Goal: Information Seeking & Learning: Find contact information

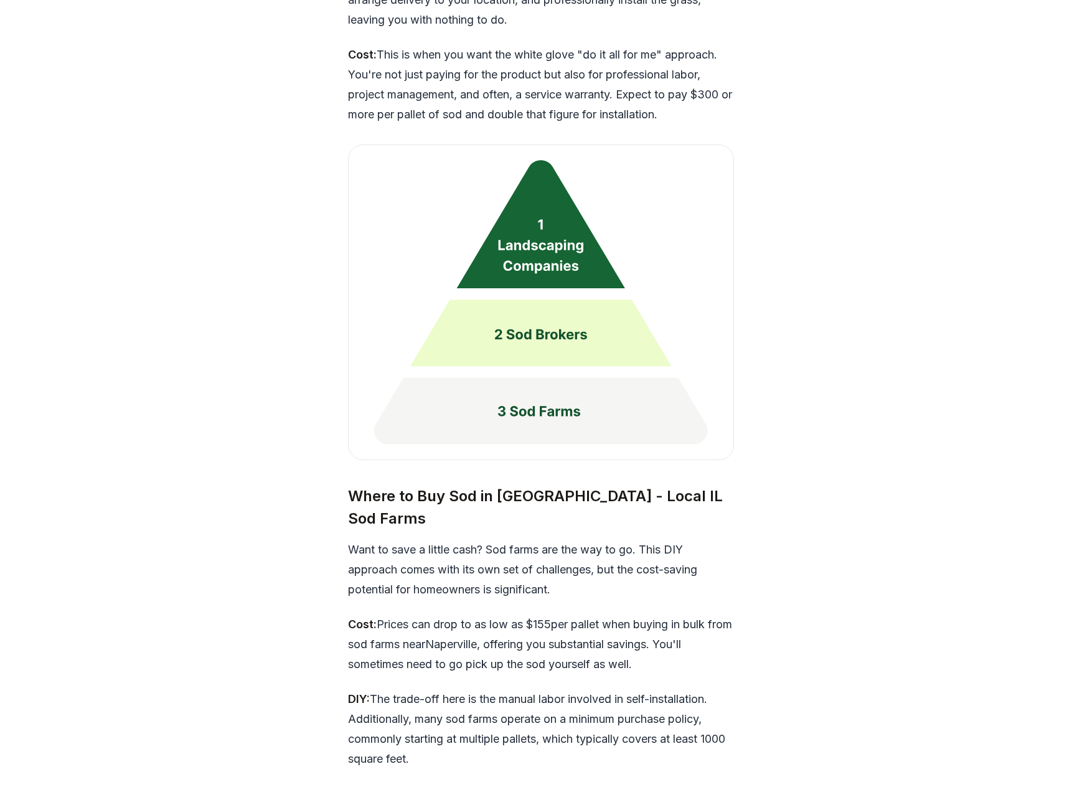
scroll to position [3239, 0]
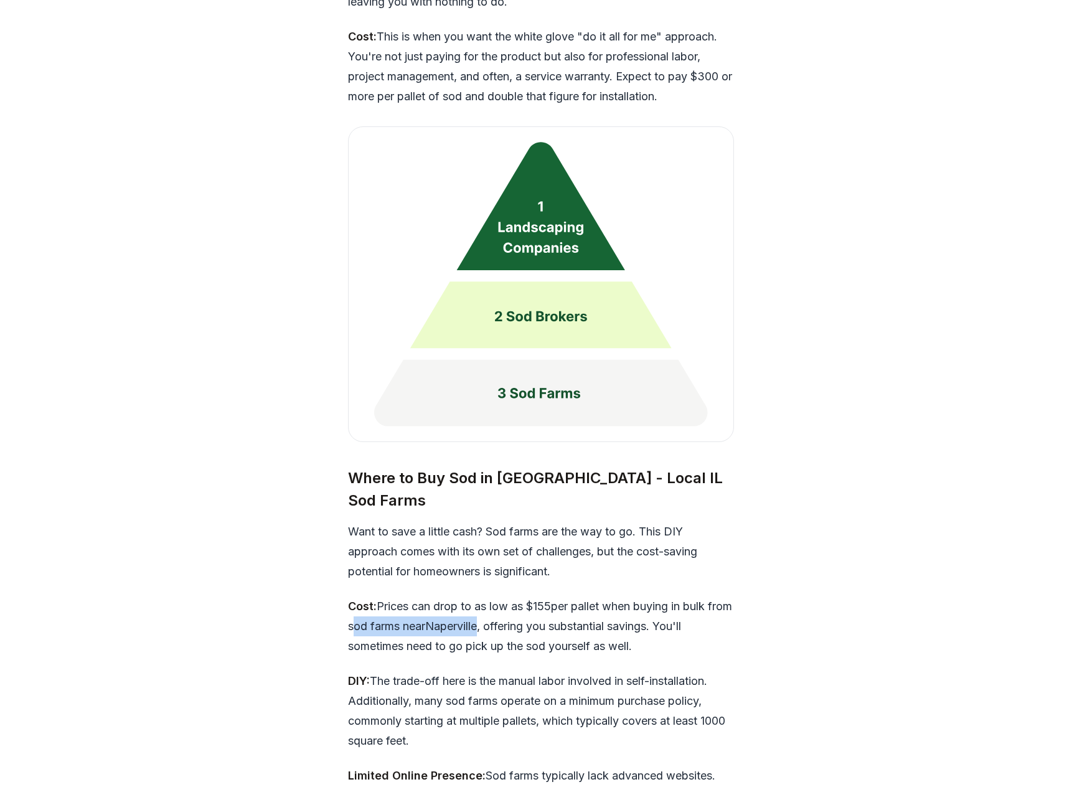
drag, startPoint x: 375, startPoint y: 550, endPoint x: 512, endPoint y: 549, distance: 137.0
click at [512, 597] on p "Cost: Prices can drop to as low as $ 155 per pallet when buying in bulk from so…" at bounding box center [541, 627] width 386 height 60
copy p "sod farms near [GEOGRAPHIC_DATA]"
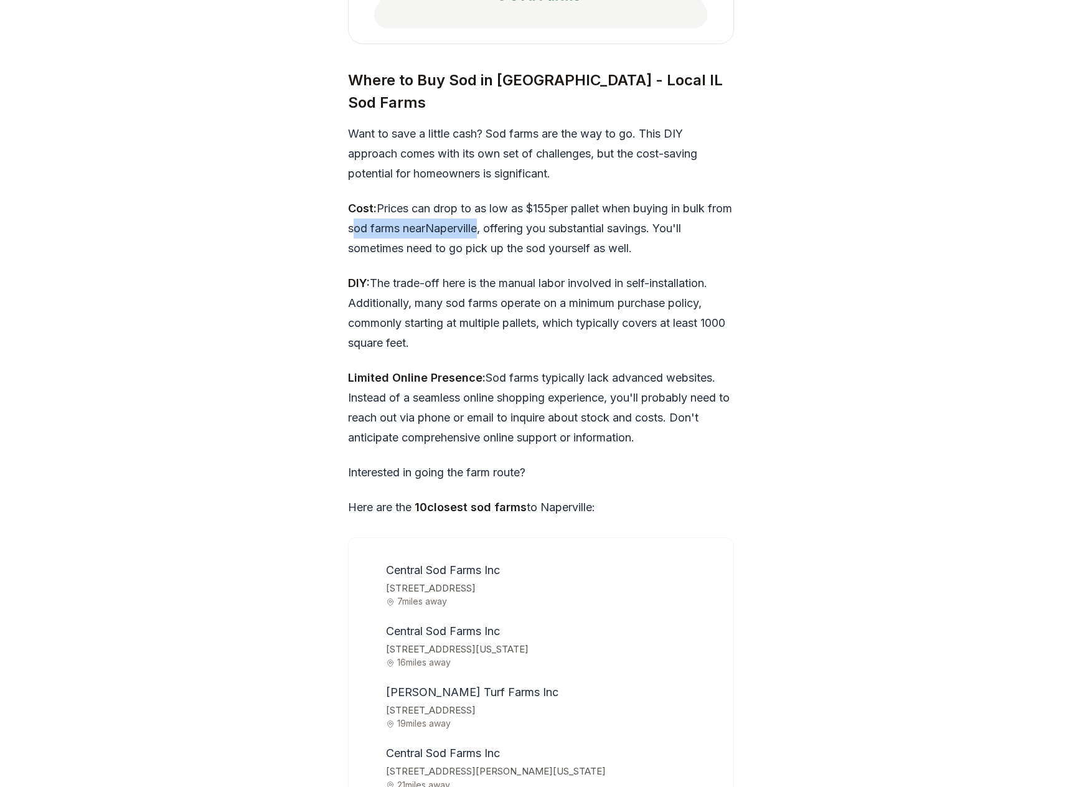
scroll to position [3716, 0]
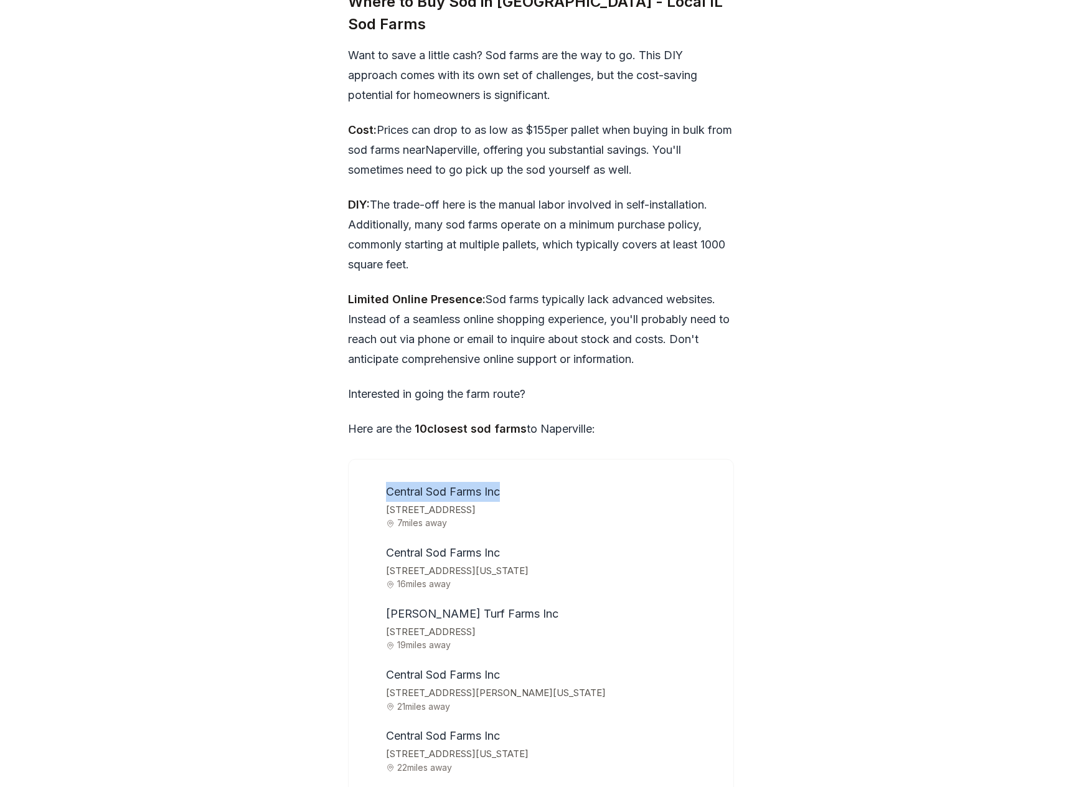
drag, startPoint x: 387, startPoint y: 415, endPoint x: 508, endPoint y: 415, distance: 120.8
click at [508, 482] on li "Central Sod Farms Inc [STREET_ADDRESS] 7 miles away" at bounding box center [550, 505] width 338 height 46
copy span "Central Sod Farms Inc"
drag, startPoint x: 387, startPoint y: 535, endPoint x: 529, endPoint y: 537, distance: 142.6
click at [529, 604] on li "[PERSON_NAME] Turf Farms Inc [STREET_ADDRESS] 19 miles away" at bounding box center [550, 627] width 338 height 46
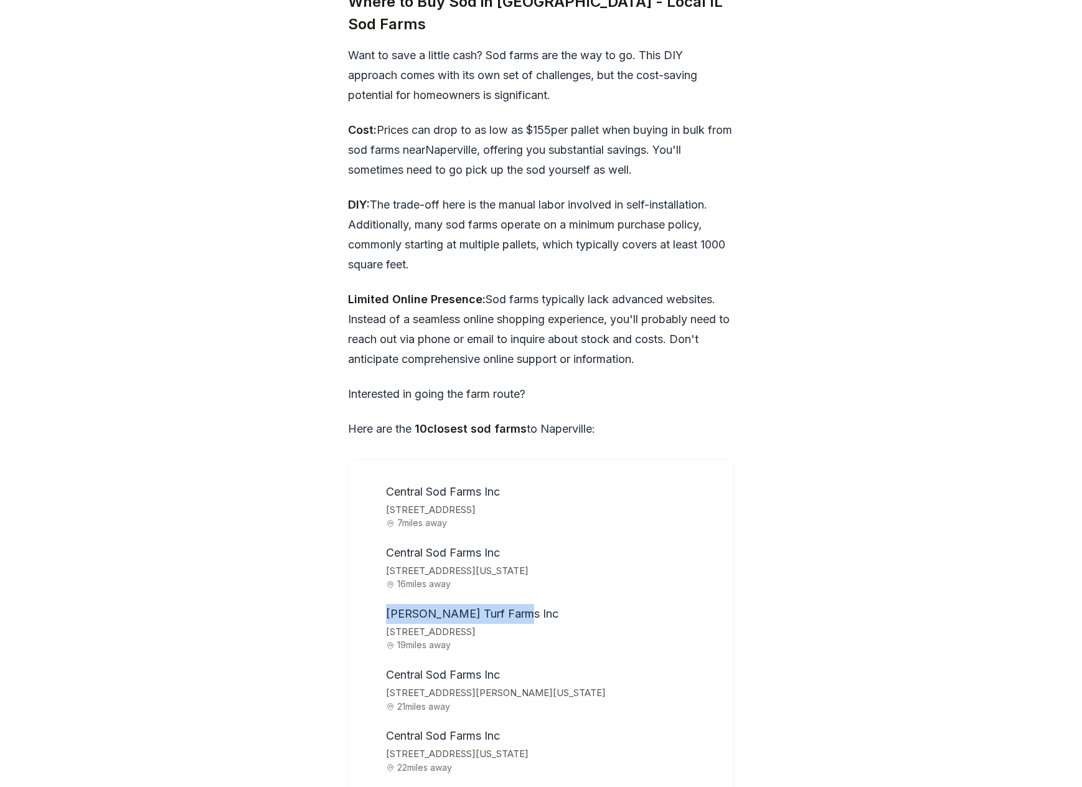
copy span "[PERSON_NAME] Turf Farms Inc"
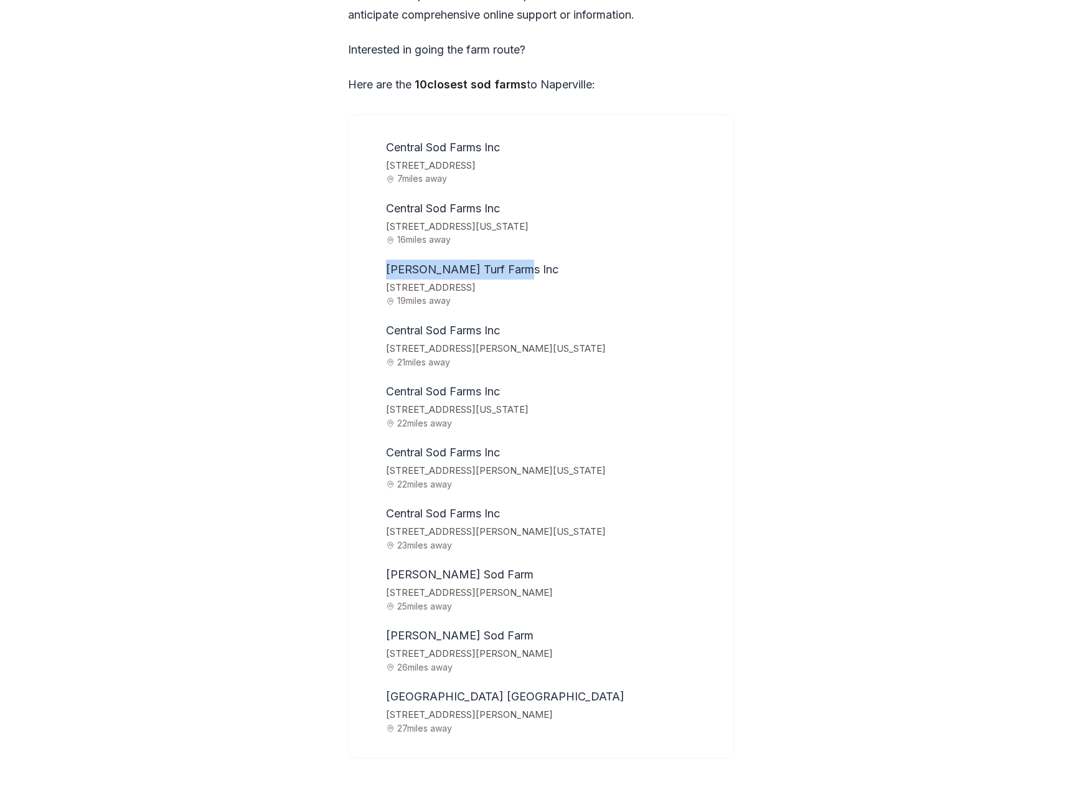
scroll to position [4066, 0]
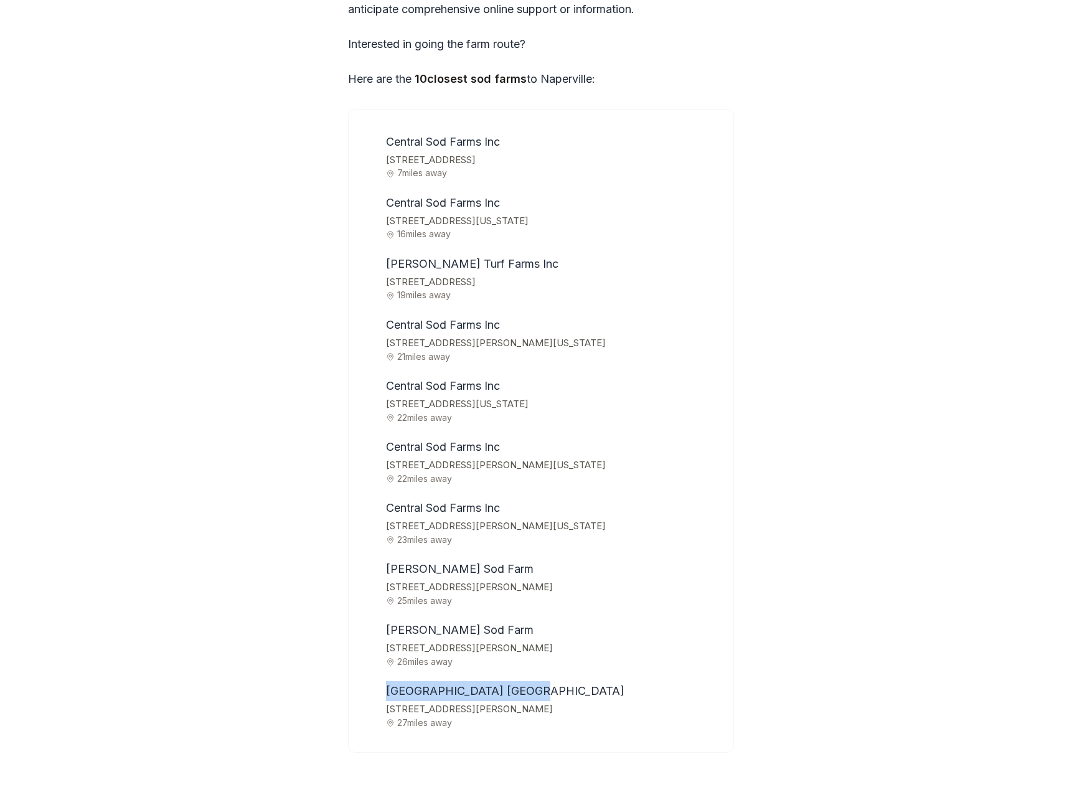
drag, startPoint x: 387, startPoint y: 610, endPoint x: 542, endPoint y: 618, distance: 154.6
click at [542, 681] on li "[GEOGRAPHIC_DATA] [STREET_ADDRESS][PERSON_NAME] 27 miles away" at bounding box center [550, 704] width 338 height 46
copy span "[GEOGRAPHIC_DATA] [GEOGRAPHIC_DATA]"
